Goal: Find specific page/section: Find specific page/section

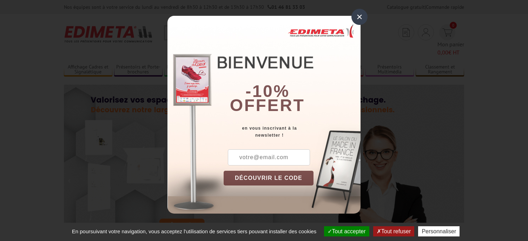
click at [358, 17] on div "×" at bounding box center [359, 17] width 16 height 16
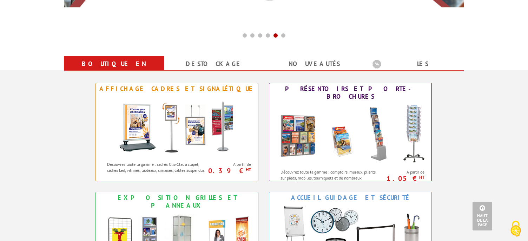
scroll to position [246, 0]
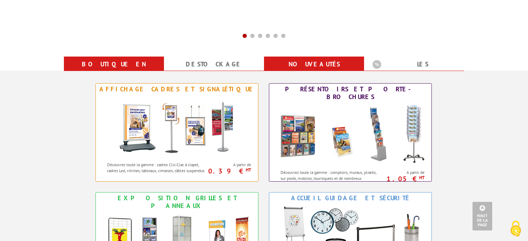
click at [317, 58] on link "nouveautés" at bounding box center [313, 64] width 83 height 13
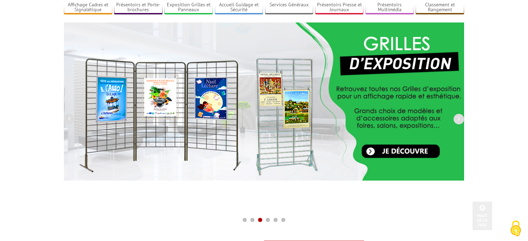
scroll to position [0, 0]
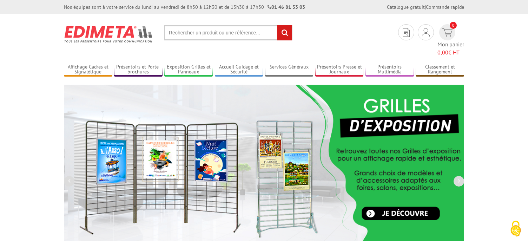
click at [180, 32] on input "text" at bounding box center [228, 32] width 128 height 15
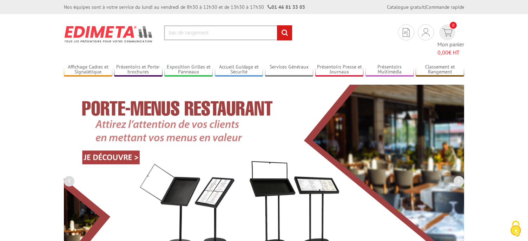
type input "bac de rangement"
click at [277, 25] on input "rechercher" at bounding box center [284, 32] width 15 height 15
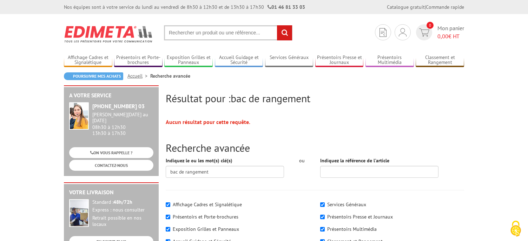
click at [178, 33] on input "text" at bounding box center [228, 32] width 128 height 15
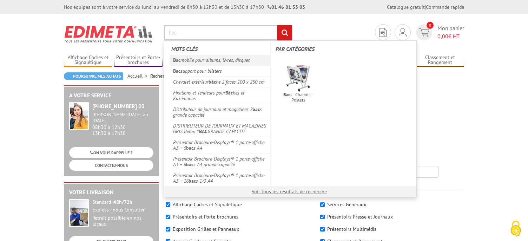
type input "bac"
click at [178, 61] on em "Bac" at bounding box center [176, 60] width 7 height 6
